Goal: Check status: Check status

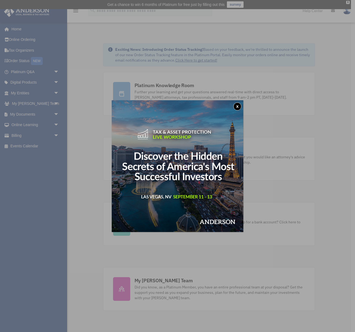
click at [238, 106] on button "x" at bounding box center [237, 106] width 8 height 8
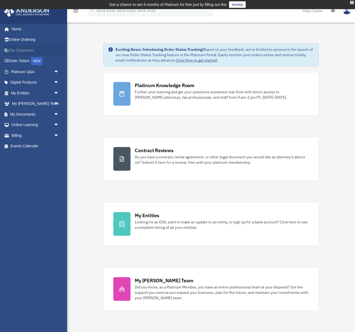
scroll to position [3, 0]
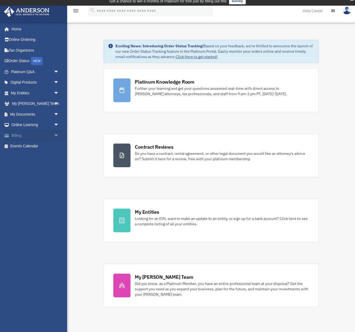
click at [56, 133] on span "arrow_drop_down" at bounding box center [59, 135] width 11 height 11
click at [36, 158] on link "Past Invoices" at bounding box center [38, 156] width 60 height 11
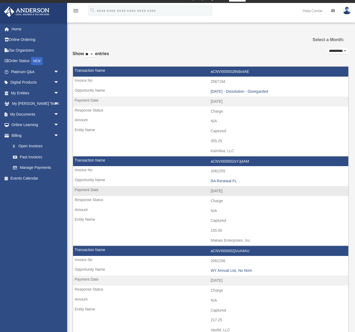
scroll to position [7, 0]
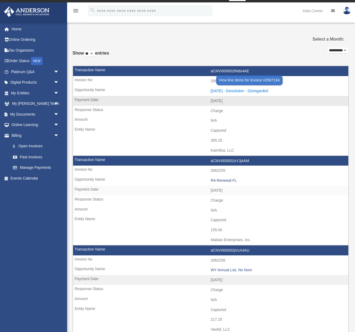
click at [244, 89] on div "[DATE] - Dissolution - Disregarded" at bounding box center [278, 91] width 135 height 5
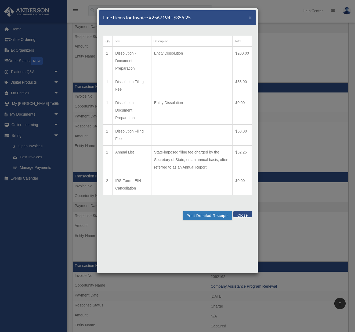
scroll to position [79, 0]
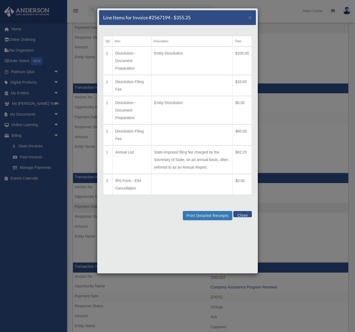
click at [252, 19] on div "Line Items for Invoice #2567194 - $355.25 ×" at bounding box center [177, 17] width 157 height 15
click at [243, 217] on button "Close" at bounding box center [242, 214] width 19 height 6
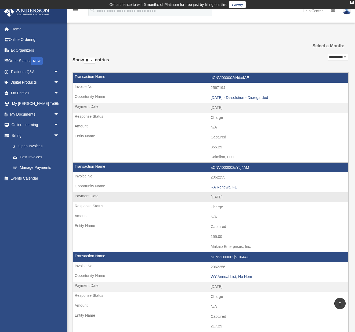
scroll to position [0, 0]
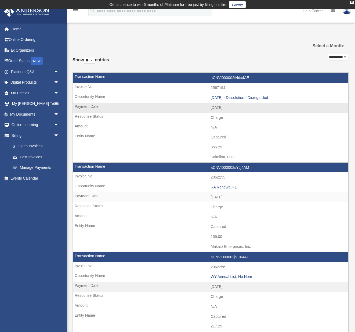
drag, startPoint x: 236, startPoint y: 153, endPoint x: 203, endPoint y: 150, distance: 32.7
click at [203, 152] on td "Kaimiloa, LLC" at bounding box center [210, 157] width 275 height 10
click at [211, 143] on td "355.25" at bounding box center [210, 147] width 275 height 10
click at [218, 98] on div "[DATE] - Dissolution - Disregarded" at bounding box center [278, 97] width 135 height 5
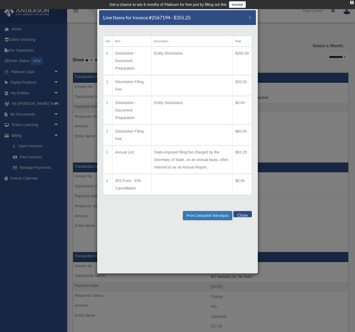
click at [245, 217] on button "Close" at bounding box center [242, 214] width 19 height 6
